Goal: Find specific page/section: Find specific page/section

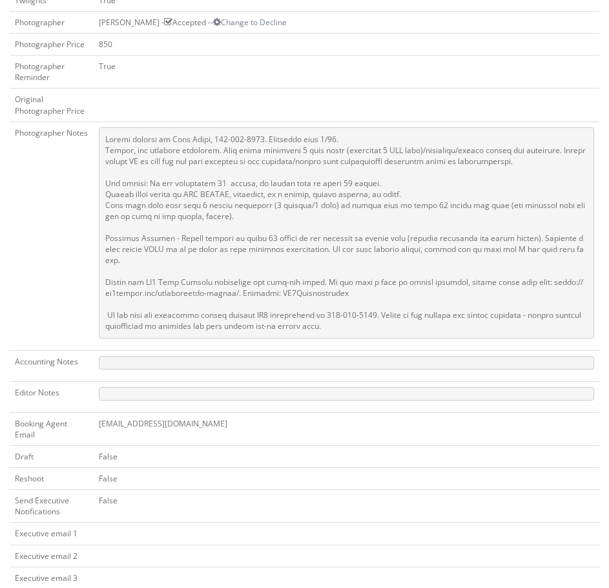
scroll to position [582, 0]
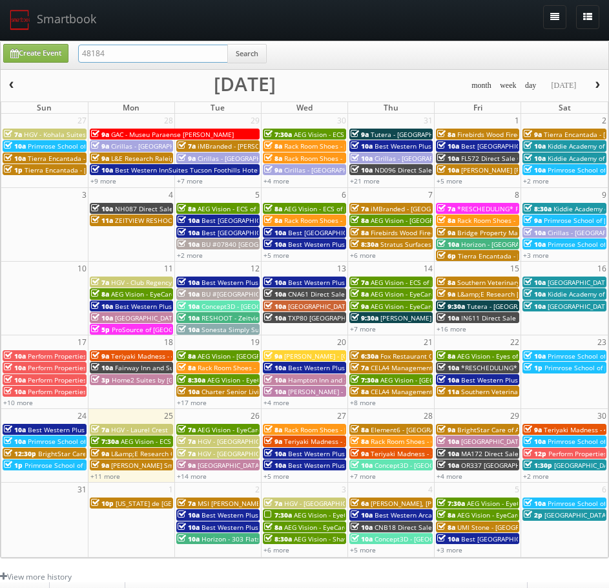
click at [158, 60] on input "48184" at bounding box center [153, 54] width 150 height 18
drag, startPoint x: 152, startPoint y: 57, endPoint x: 31, endPoint y: 58, distance: 120.9
click at [33, 58] on div "Create Event 48184 Search" at bounding box center [306, 56] width 625 height 25
paste input "MO561"
type input "MO561"
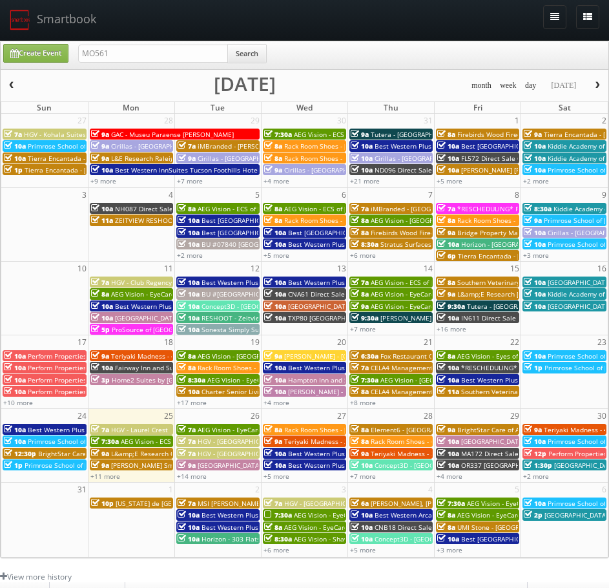
drag, startPoint x: 293, startPoint y: 54, endPoint x: 263, endPoint y: 54, distance: 29.7
click at [291, 54] on div "Create Event MO561 Search" at bounding box center [306, 56] width 625 height 25
click at [253, 54] on button "Search" at bounding box center [246, 53] width 39 height 19
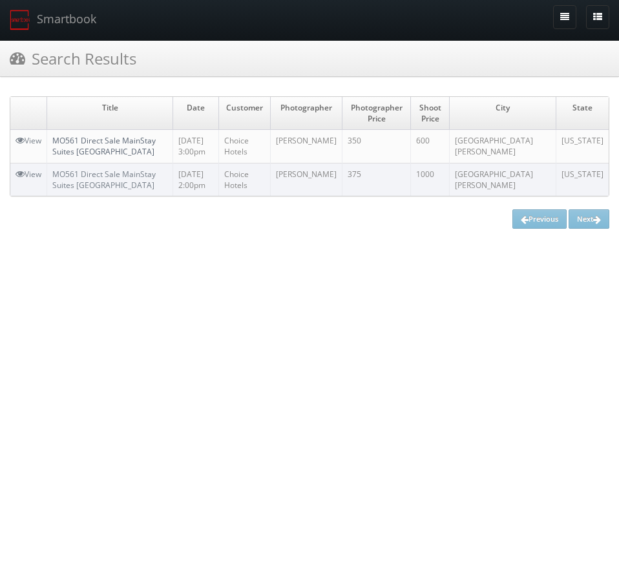
click at [70, 147] on link "MO561 Direct Sale MainStay Suites [GEOGRAPHIC_DATA]" at bounding box center [103, 146] width 103 height 22
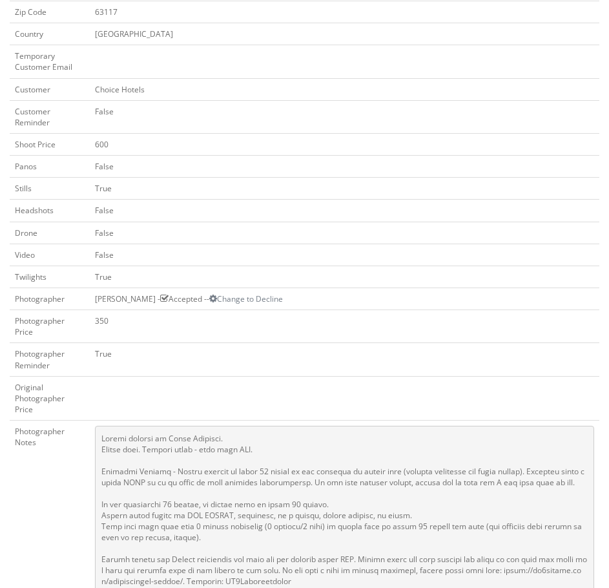
scroll to position [295, 0]
